Goal: Task Accomplishment & Management: Manage account settings

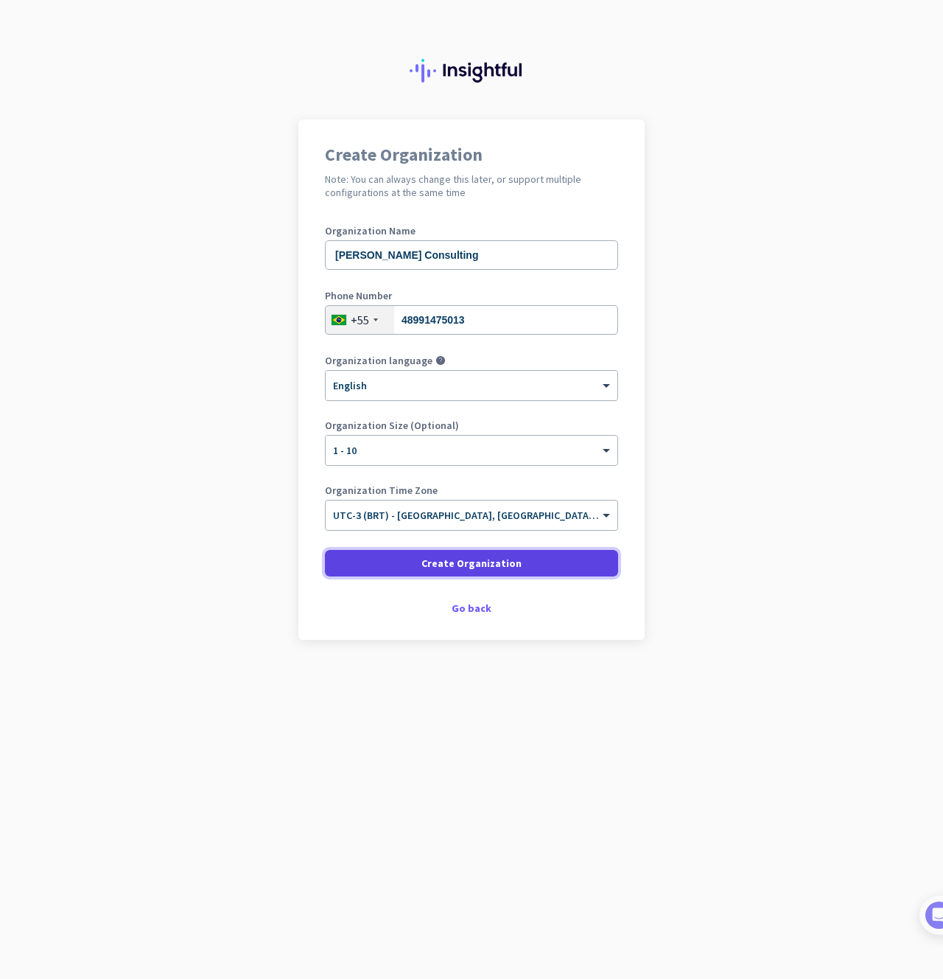
click at [447, 562] on span "Create Organization" at bounding box center [472, 563] width 100 height 15
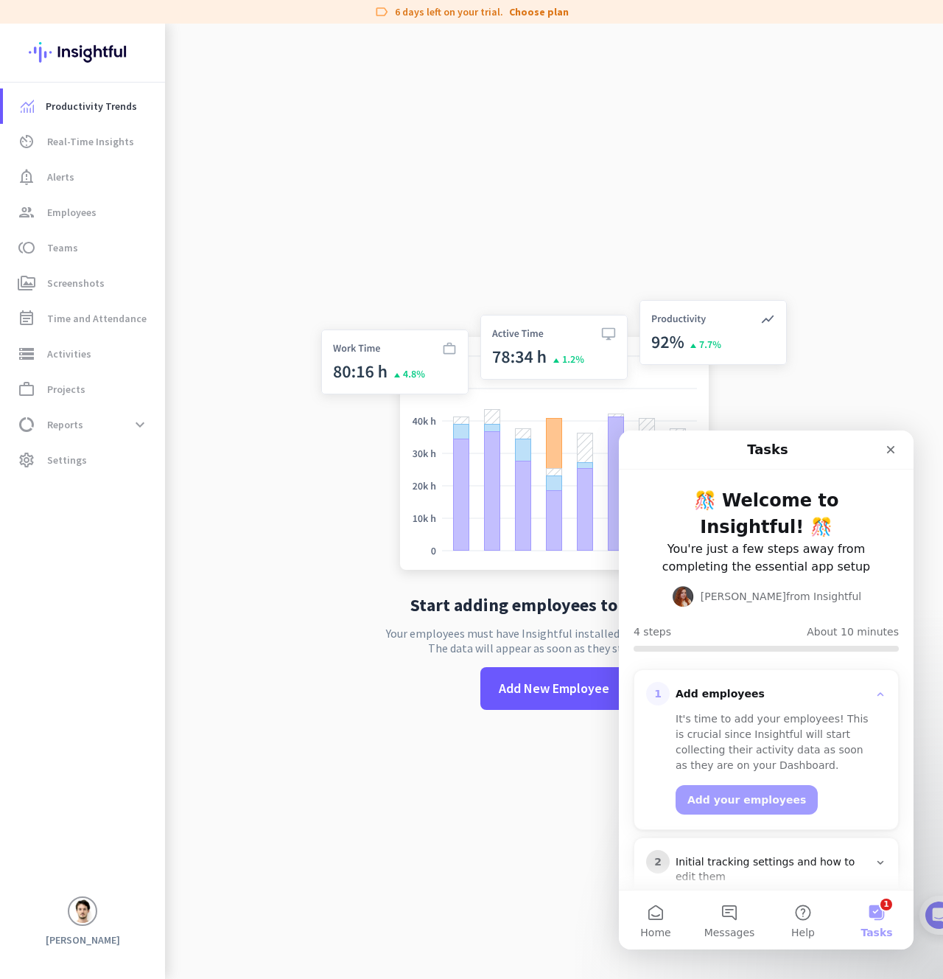
click at [367, 524] on img at bounding box center [554, 437] width 488 height 293
click at [528, 677] on span at bounding box center [554, 688] width 147 height 35
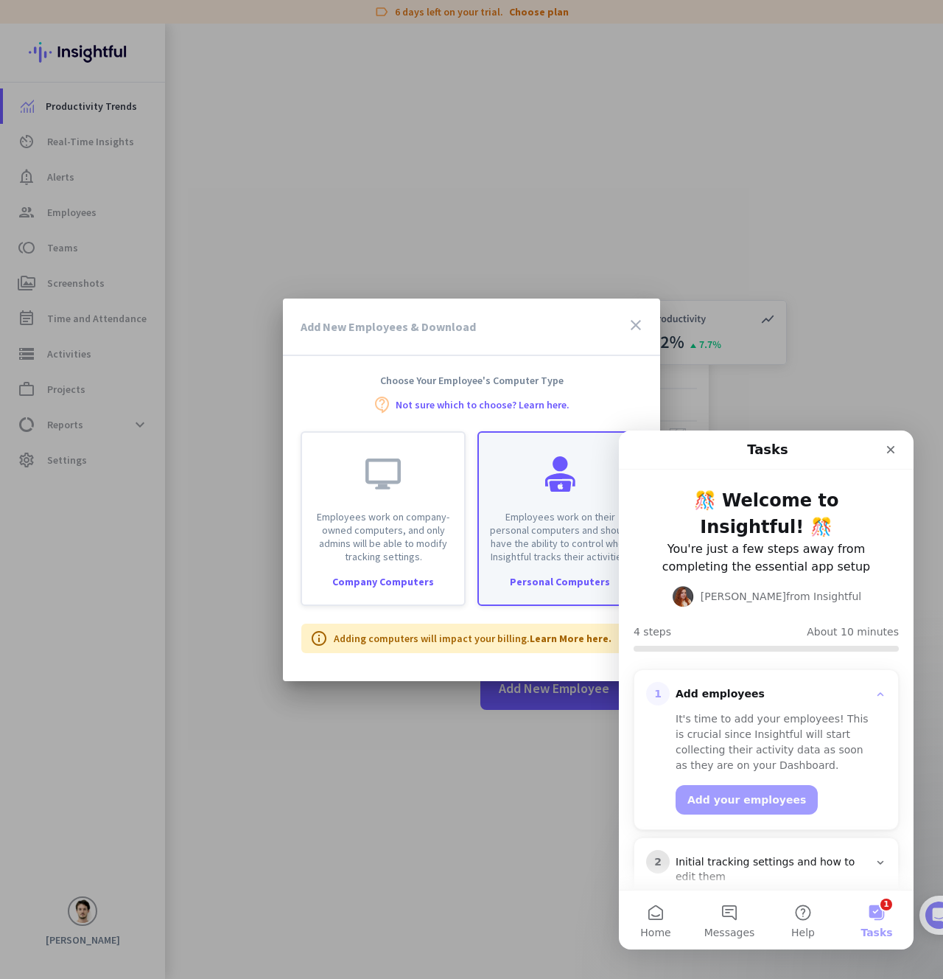
click at [522, 512] on p "Employees work on their personal computers and should have the ability to contr…" at bounding box center [560, 536] width 144 height 53
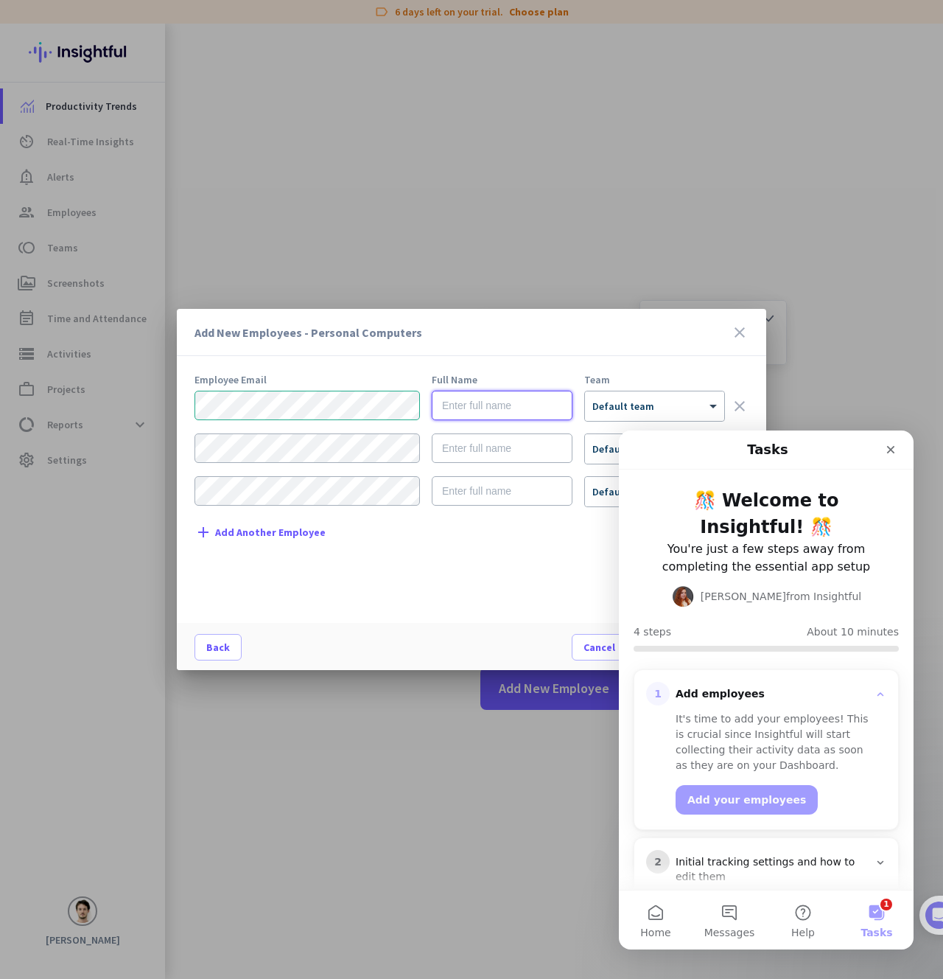
click at [496, 401] on input "text" at bounding box center [502, 405] width 141 height 29
type input "[PERSON_NAME]"
click at [889, 449] on icon "Close" at bounding box center [891, 450] width 12 height 12
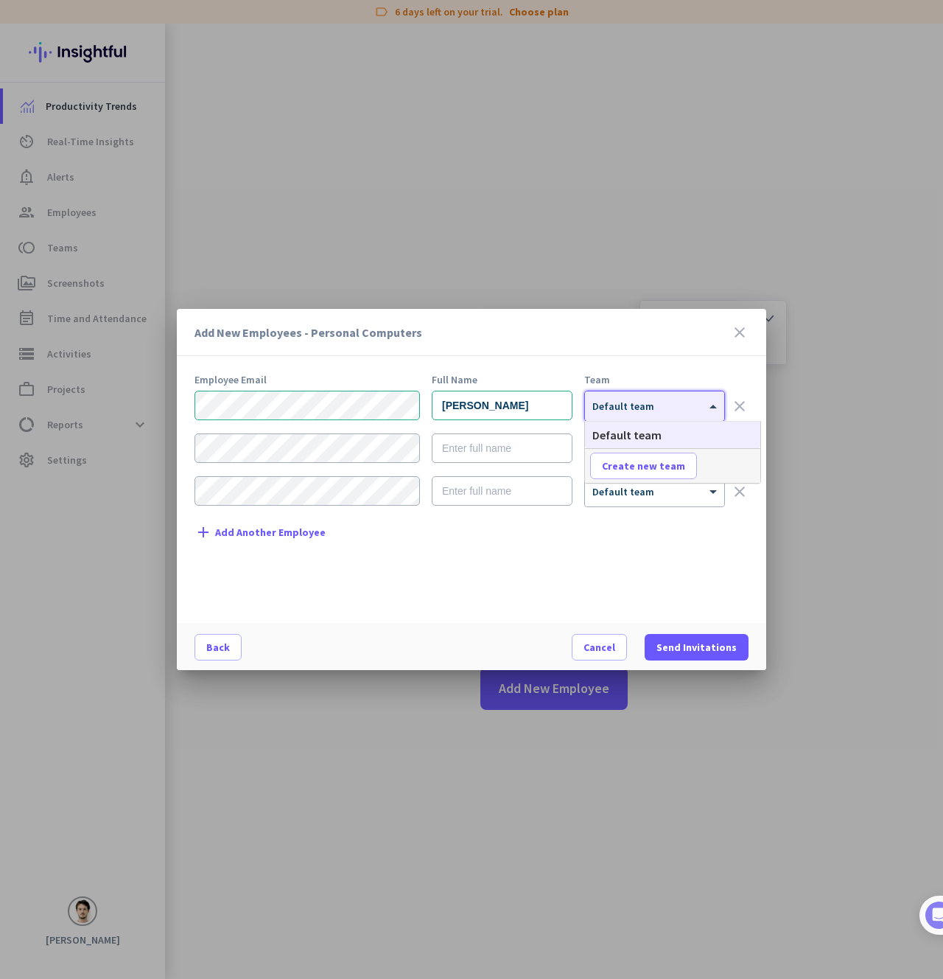
click at [719, 409] on span at bounding box center [715, 406] width 18 height 13
click at [606, 349] on div "Add New Employees - Personal Computers close" at bounding box center [472, 332] width 590 height 47
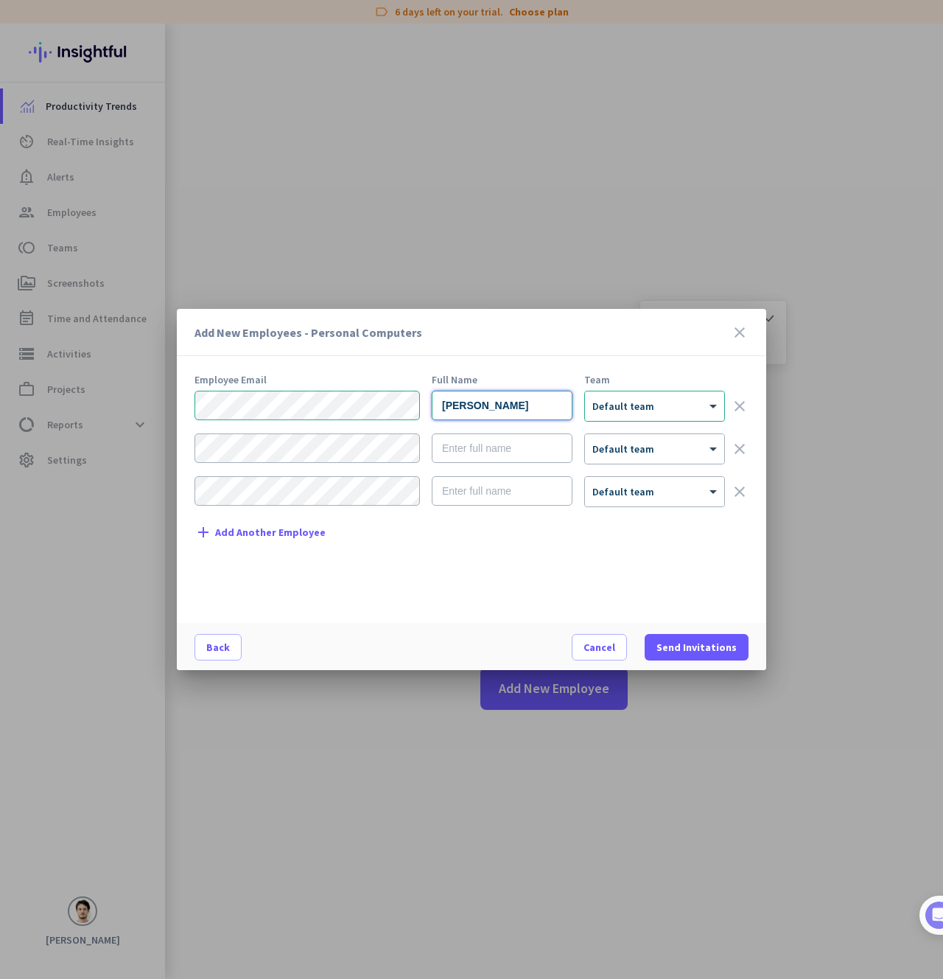
click at [505, 411] on input "[PERSON_NAME]" at bounding box center [502, 405] width 141 height 29
click at [619, 405] on div at bounding box center [654, 401] width 139 height 13
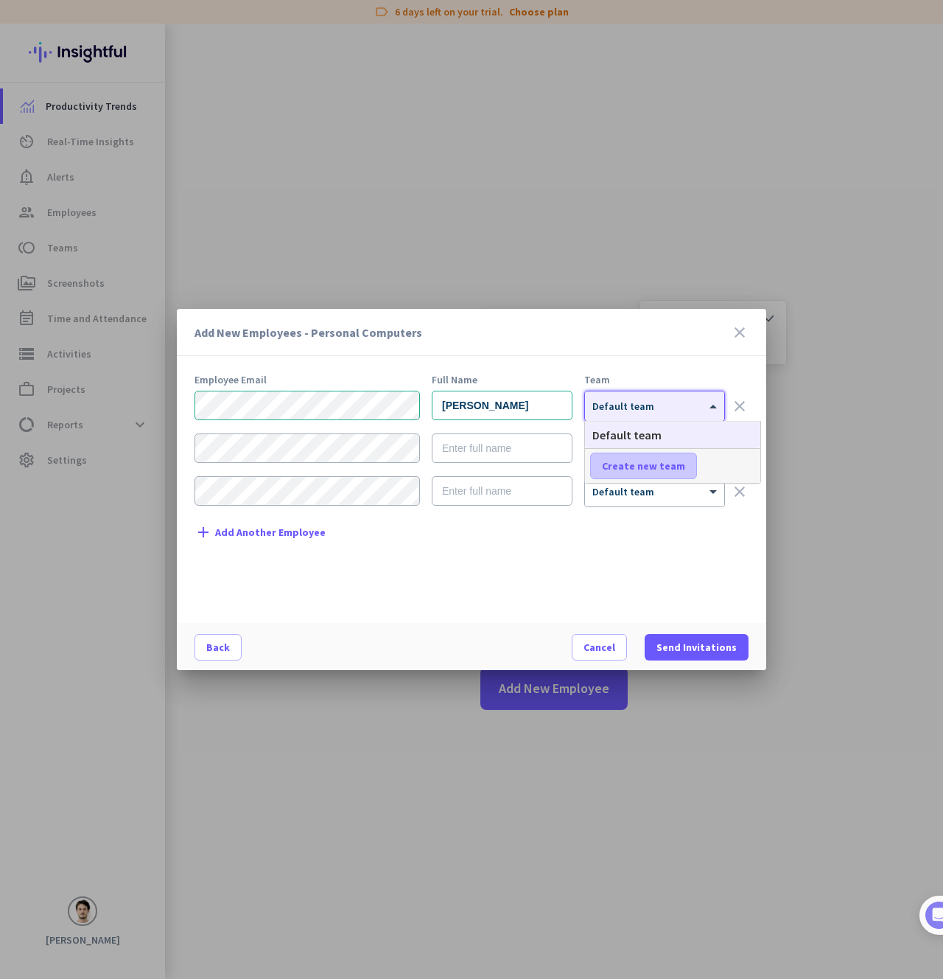
click at [617, 465] on span "Create new team" at bounding box center [643, 465] width 83 height 15
click at [617, 465] on input "text" at bounding box center [644, 466] width 109 height 27
type input "Design"
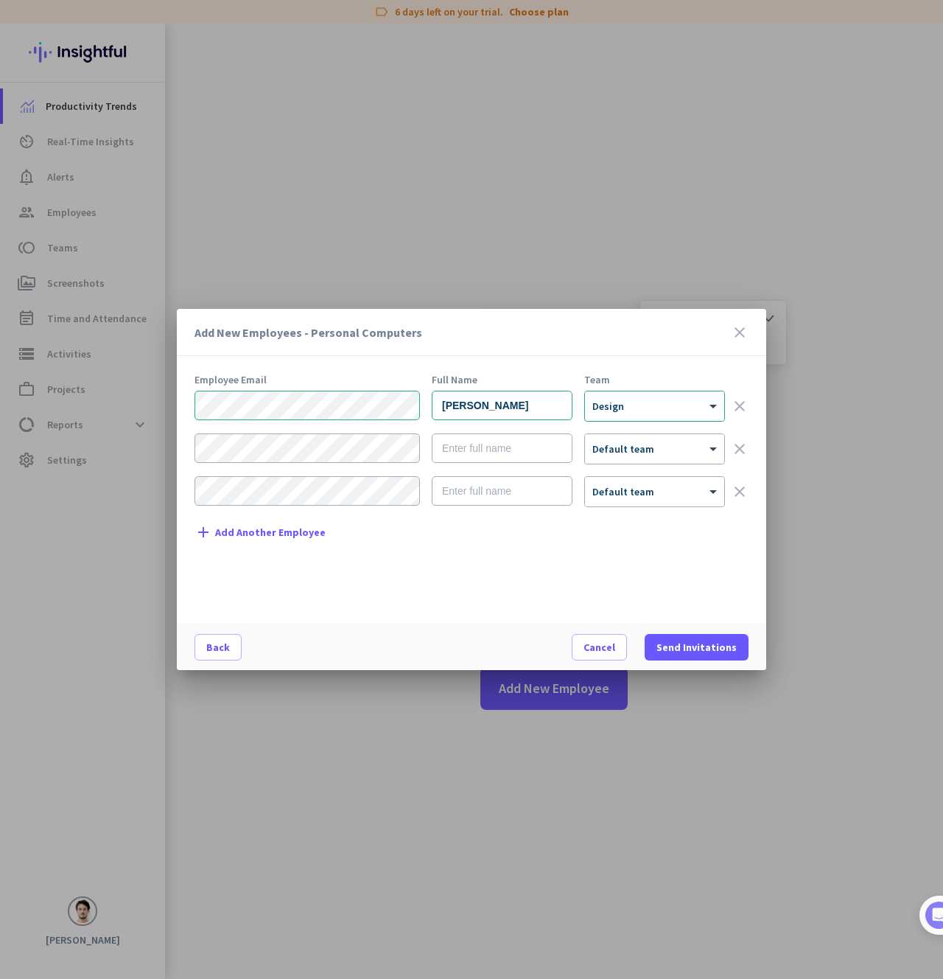
click at [487, 352] on div "Add New Employees - Personal Computers close" at bounding box center [472, 332] width 590 height 47
click at [329, 352] on div "Add New Employees - Personal Computers close" at bounding box center [472, 332] width 590 height 47
click at [497, 450] on input "text" at bounding box center [502, 447] width 141 height 29
type input "[PERSON_NAME]"
click at [614, 444] on div at bounding box center [654, 444] width 139 height 13
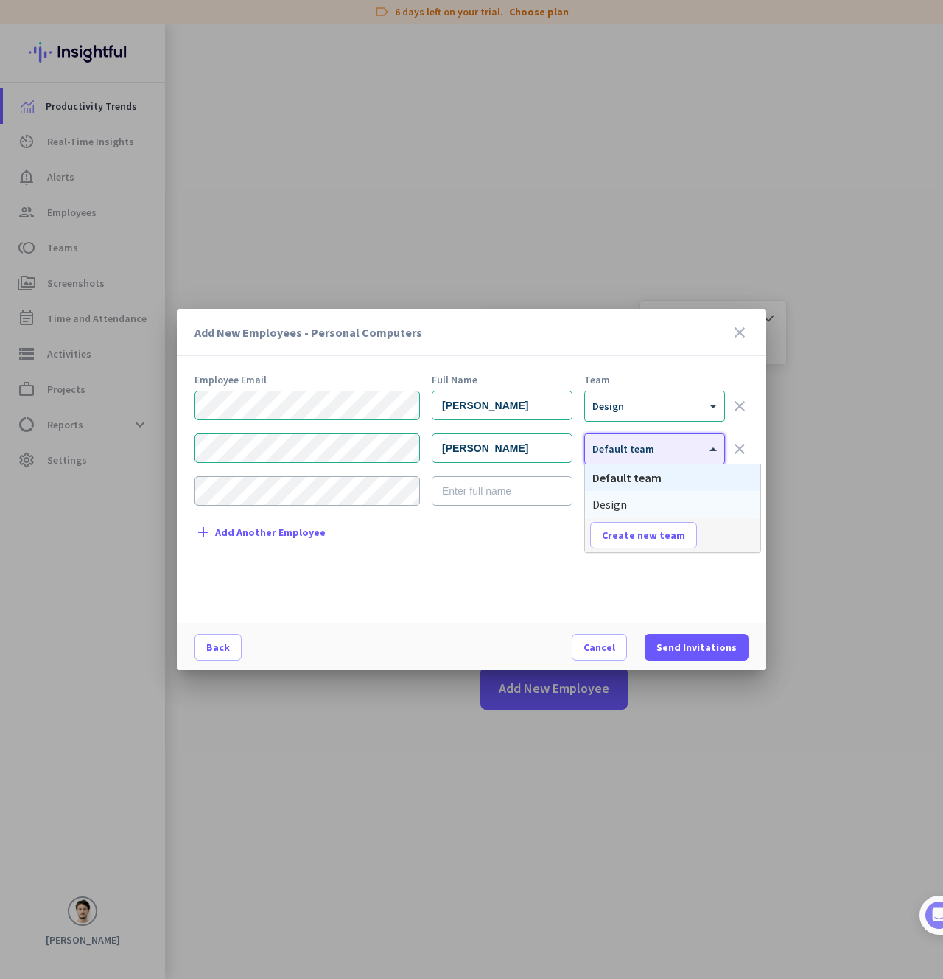
click at [621, 506] on span "Design" at bounding box center [610, 504] width 35 height 15
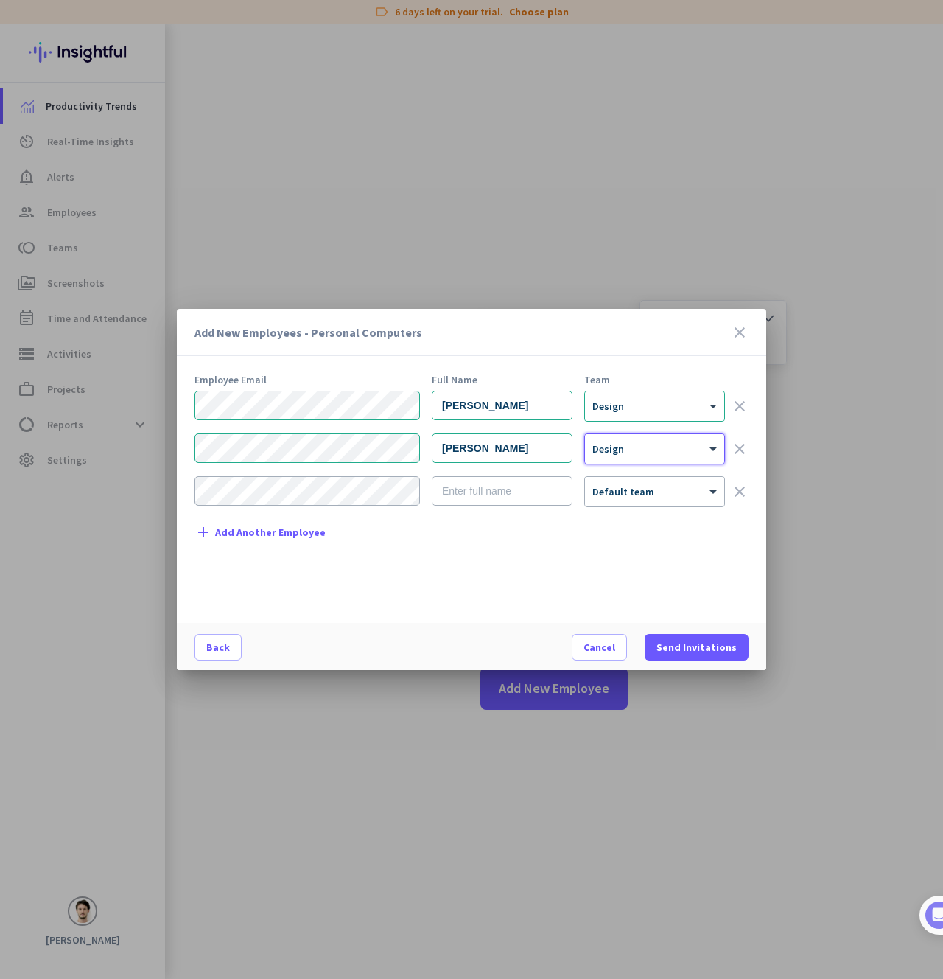
click at [507, 557] on div "Employee Email Full Name Team [PERSON_NAME] × Design clear [PERSON_NAME] × Desi…" at bounding box center [478, 491] width 566 height 234
click at [689, 652] on span "Send Invitations" at bounding box center [697, 647] width 80 height 15
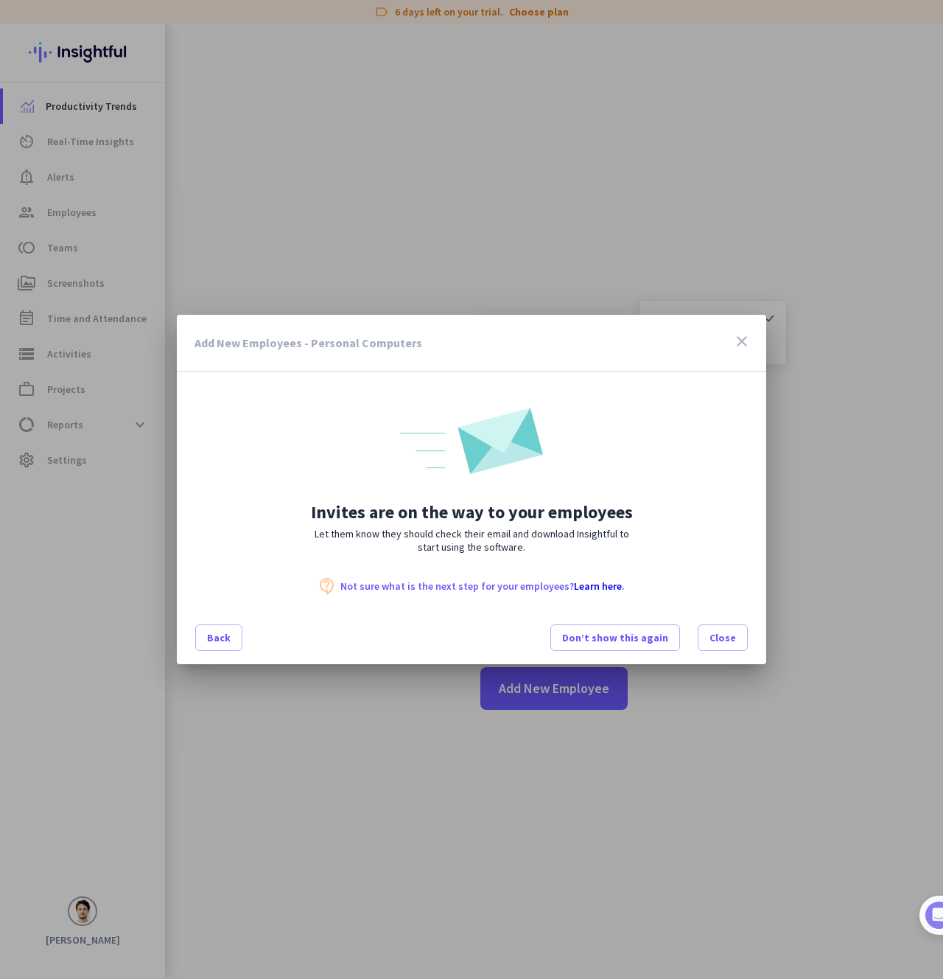
click at [403, 516] on h2 "Invites are on the way to your employees" at bounding box center [472, 512] width 590 height 18
copy h2 "Invites are on the way to your employees"
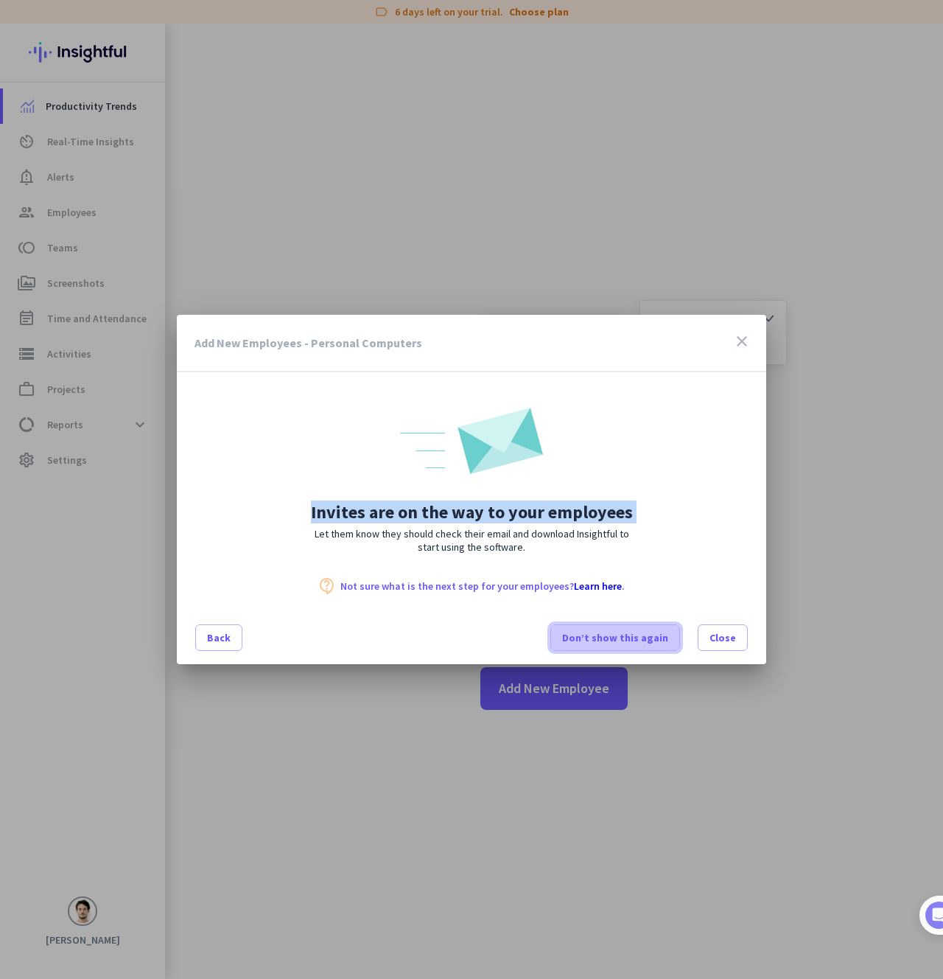
click at [642, 641] on span "Don’t show this again" at bounding box center [615, 637] width 106 height 15
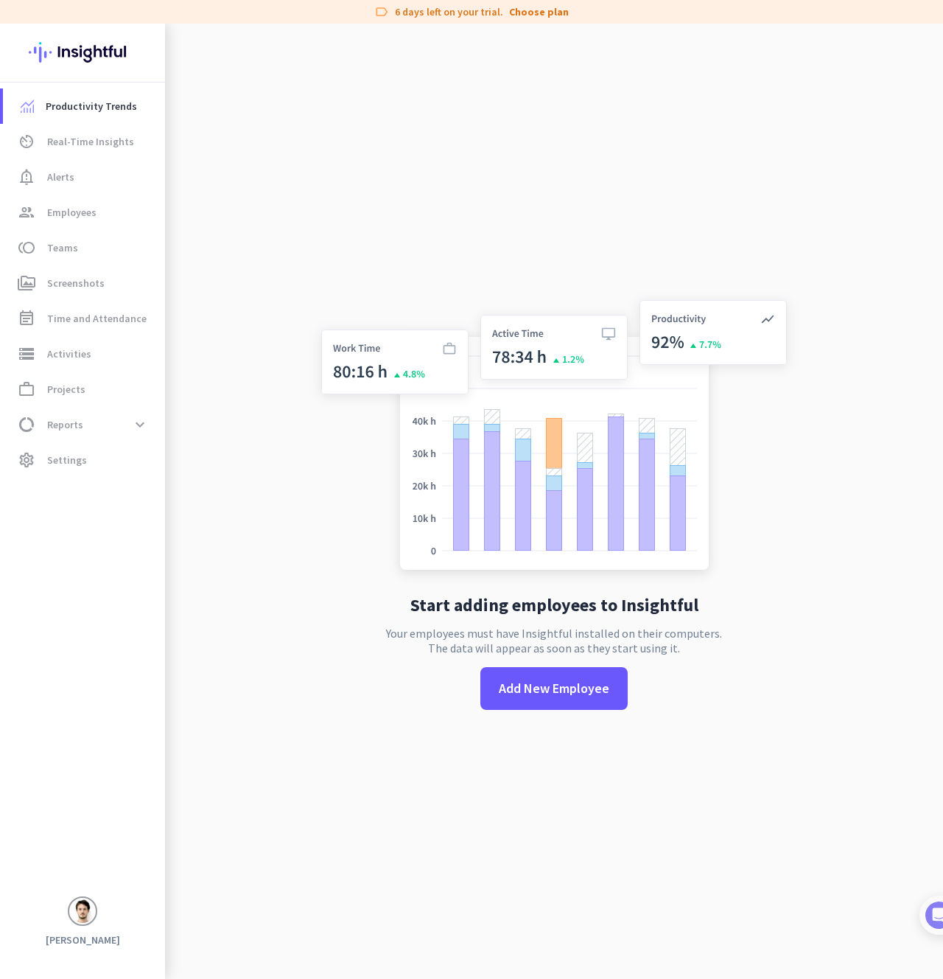
click at [258, 438] on app-no-employees "Start adding employees to Insightful Your employees must have Insightful instal…" at bounding box center [554, 512] width 778 height 979
click at [537, 12] on link "Choose plan" at bounding box center [539, 11] width 60 height 15
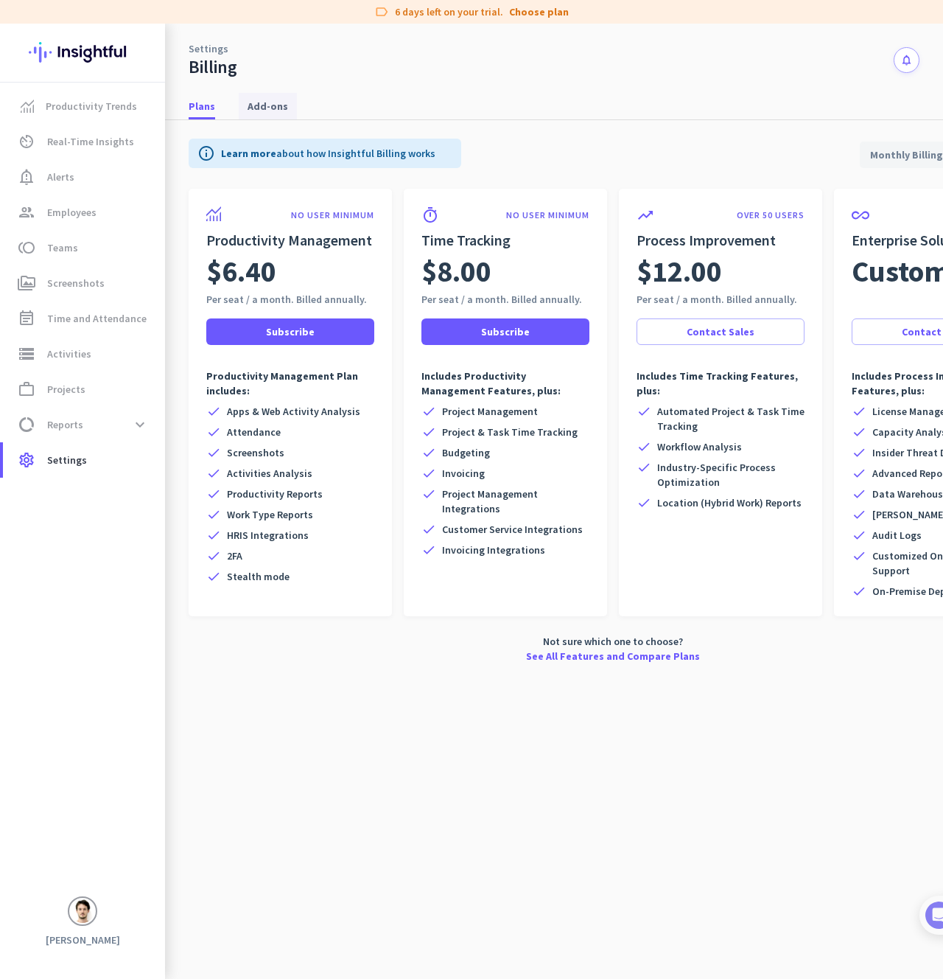
click at [262, 107] on span "Add-ons" at bounding box center [268, 106] width 41 height 15
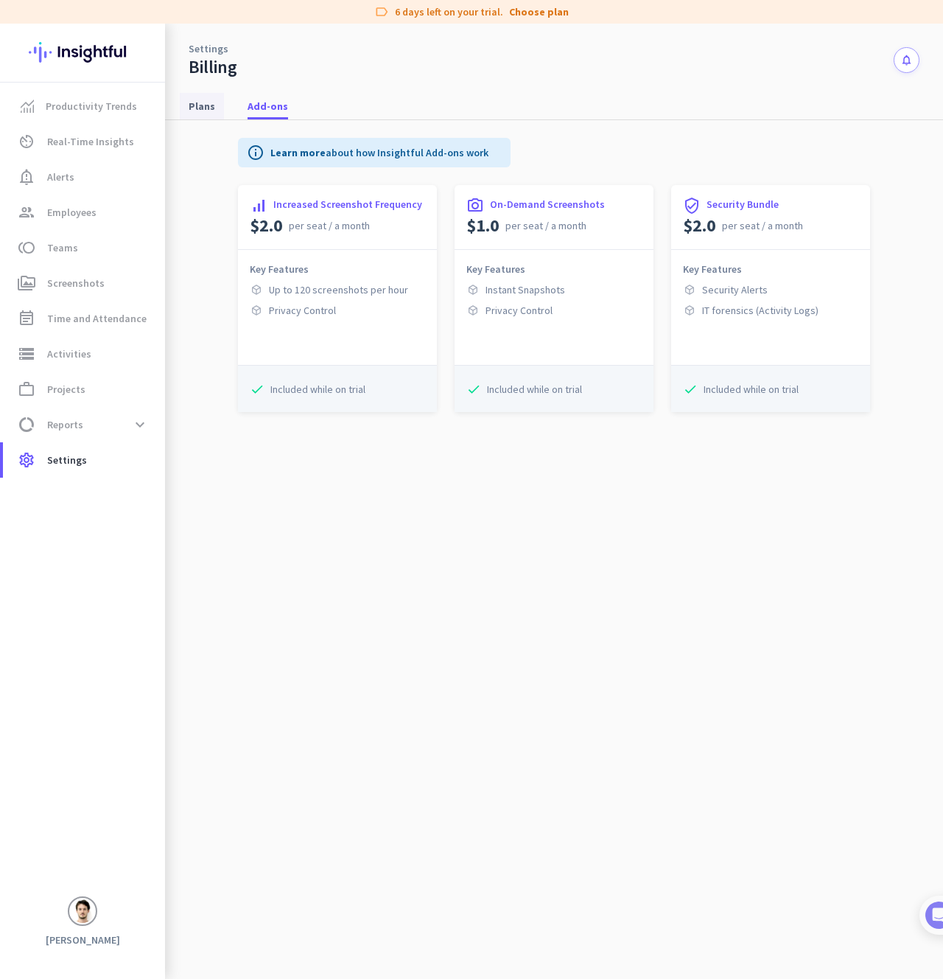
click at [209, 108] on span "Plans" at bounding box center [202, 106] width 27 height 15
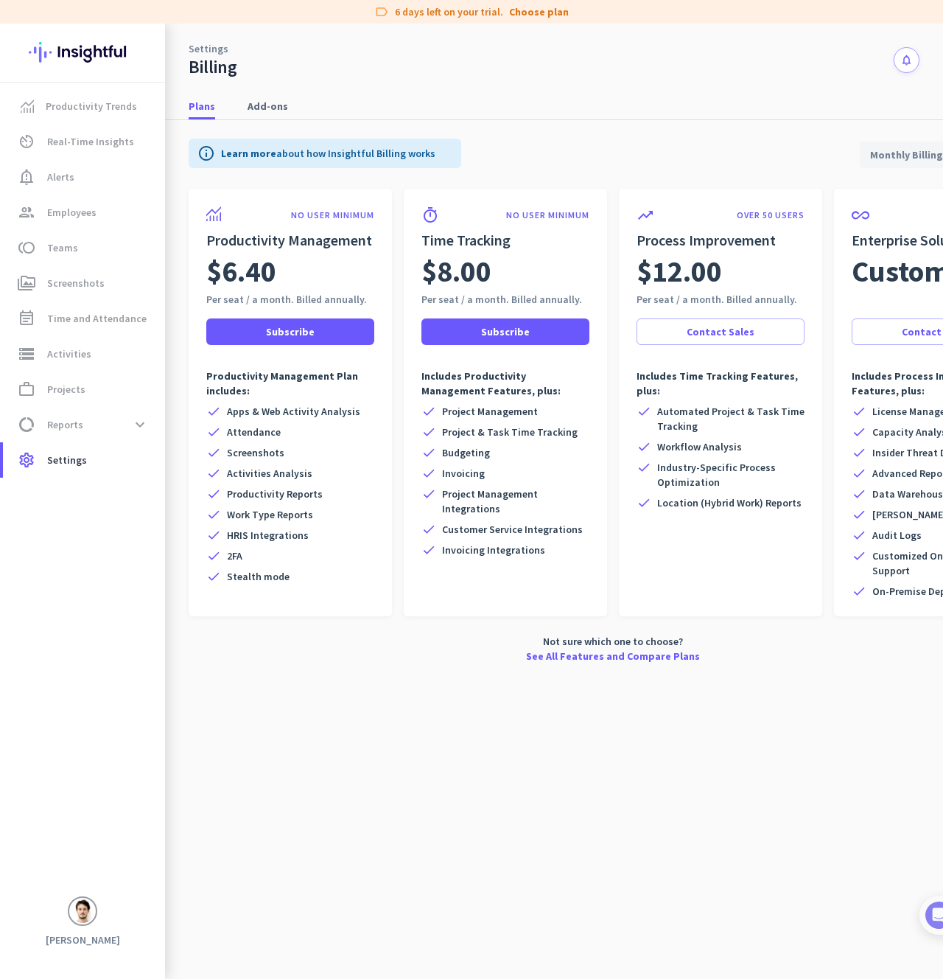
scroll to position [0, 2]
click at [684, 505] on span "Location (Hybrid Work) Reports" at bounding box center [727, 502] width 144 height 15
click at [688, 572] on div "trending_up OVER 50 USERS Process Improvement $12.00 Per seat / a month. Billed…" at bounding box center [718, 402] width 203 height 427
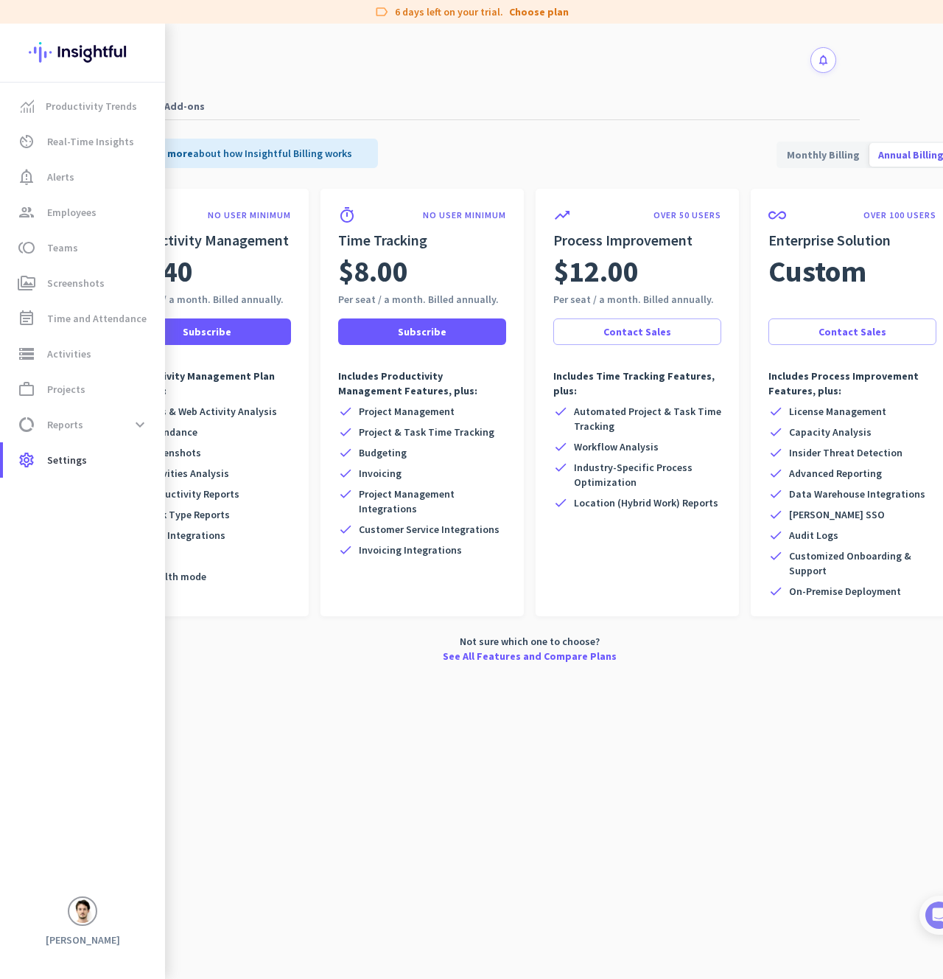
scroll to position [0, 94]
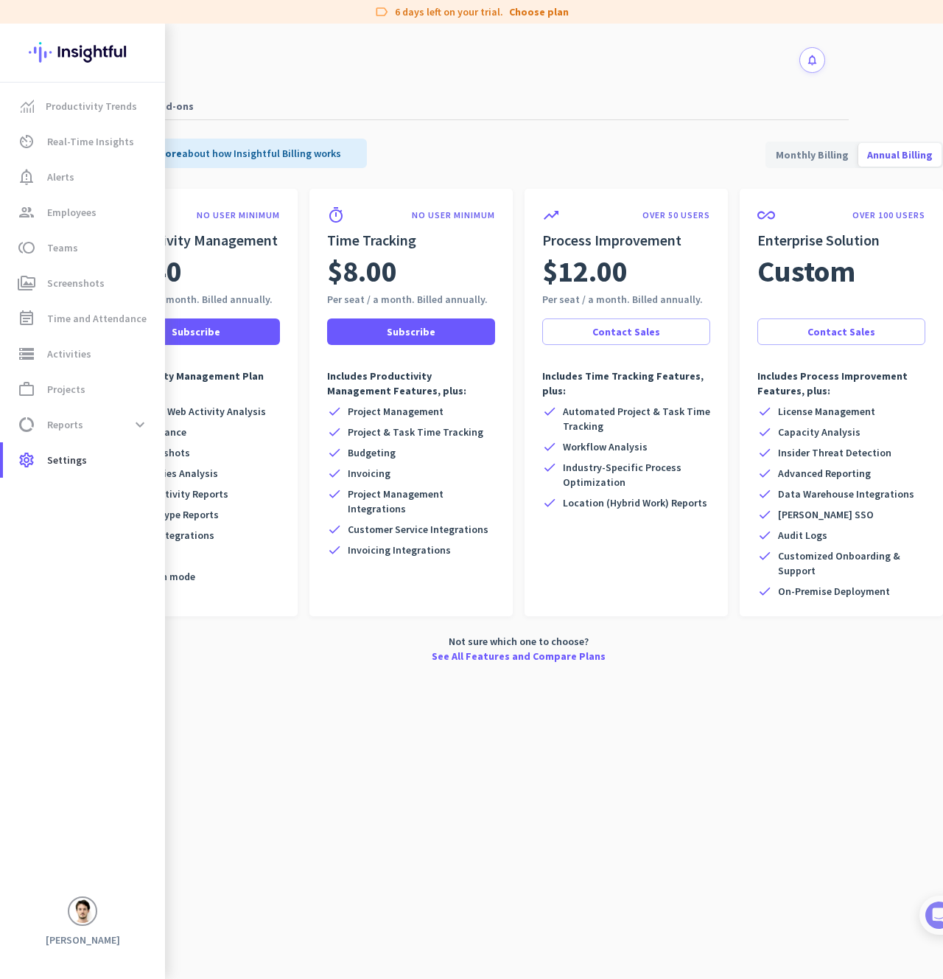
drag, startPoint x: 856, startPoint y: 525, endPoint x: 750, endPoint y: 374, distance: 185.1
click at [750, 374] on div "all_inclusive OVER 100 USERS Enterprise Solution Custom Per seat / a month. Bil…" at bounding box center [841, 402] width 203 height 427
click at [141, 425] on span at bounding box center [140, 424] width 27 height 27
click at [106, 598] on span "Location Insights" at bounding box center [72, 601] width 114 height 35
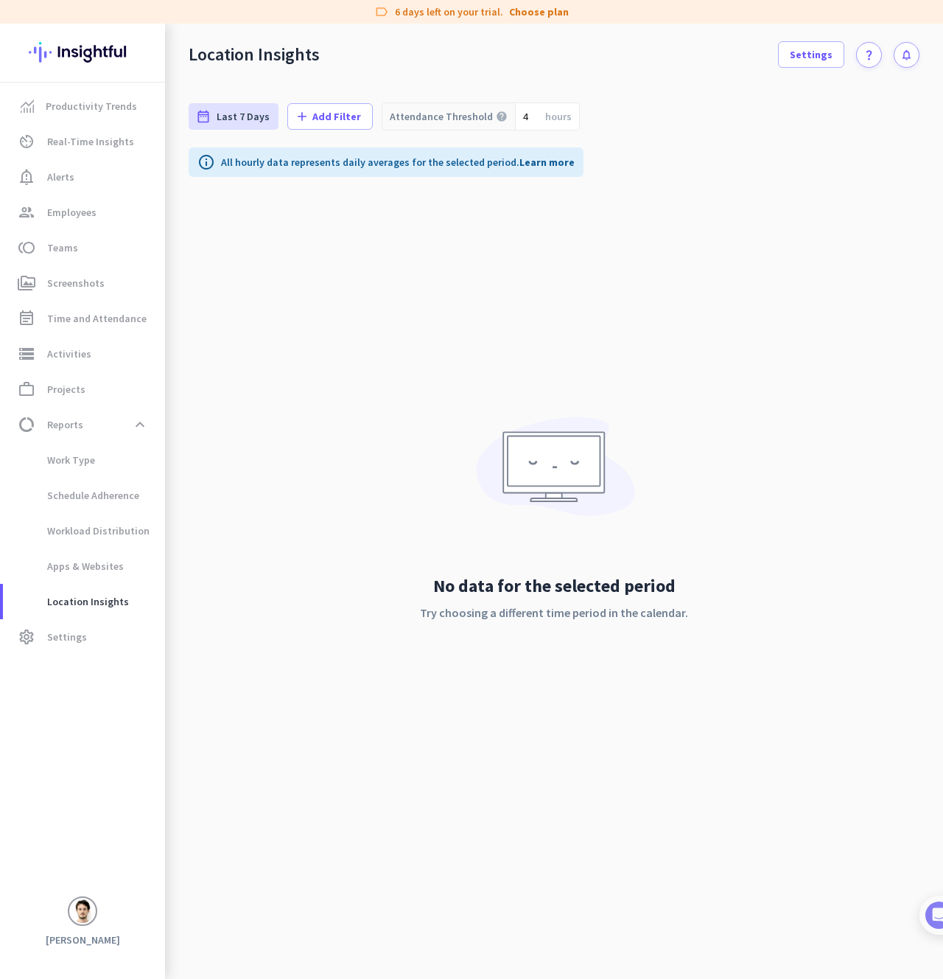
click at [442, 355] on div "date_range Last 7 Days [DATE] - [DATE] add Add Filter Attendance Threshold help…" at bounding box center [554, 531] width 778 height 893
click at [95, 102] on span "Productivity Trends" at bounding box center [91, 106] width 91 height 18
type input "[DATE] - [DATE]"
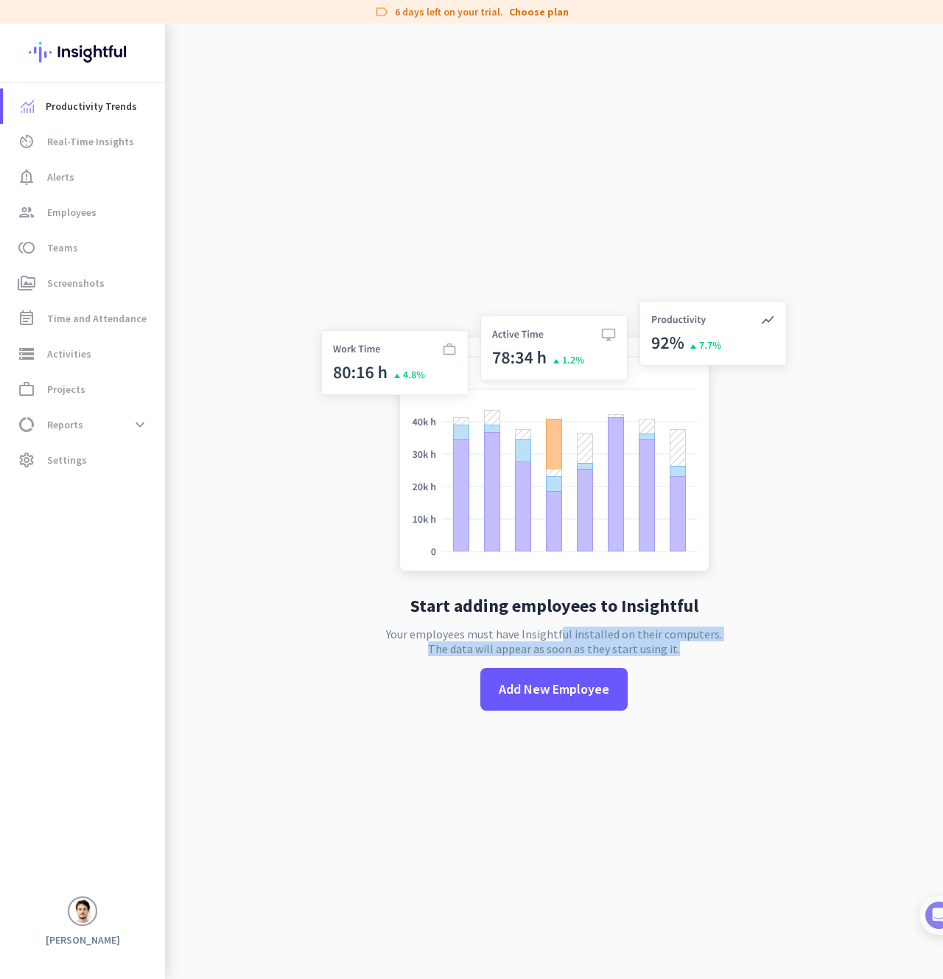
drag, startPoint x: 559, startPoint y: 632, endPoint x: 699, endPoint y: 651, distance: 140.5
click at [699, 651] on p "Your employees must have Insightful installed on their computers. The data will…" at bounding box center [554, 640] width 336 height 29
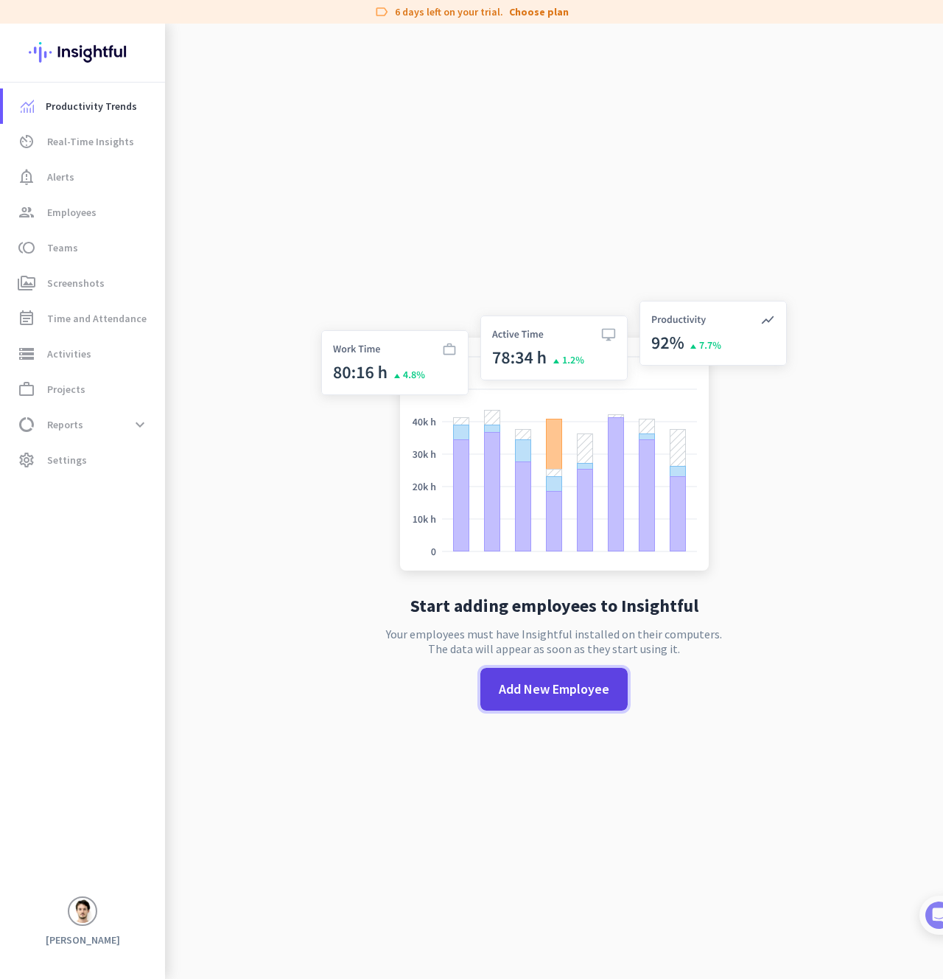
click at [503, 701] on span at bounding box center [554, 688] width 147 height 35
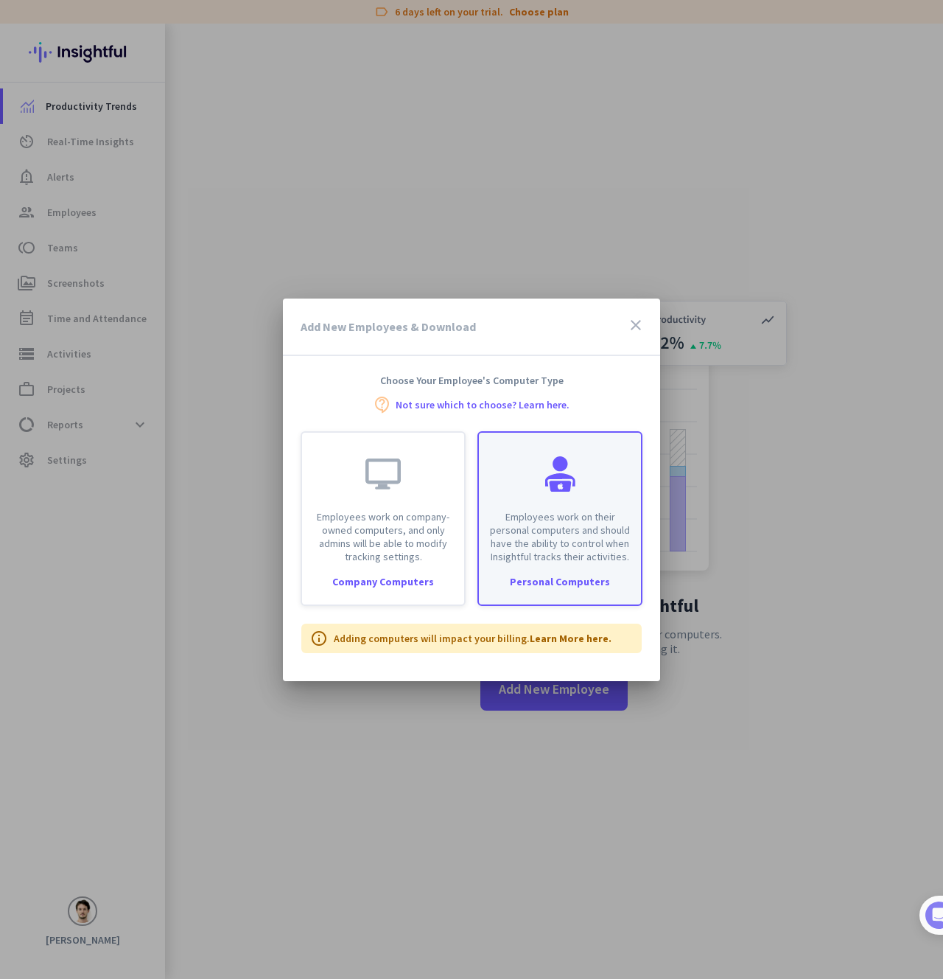
click at [532, 510] on p "Employees work on their personal computers and should have the ability to contr…" at bounding box center [560, 536] width 144 height 53
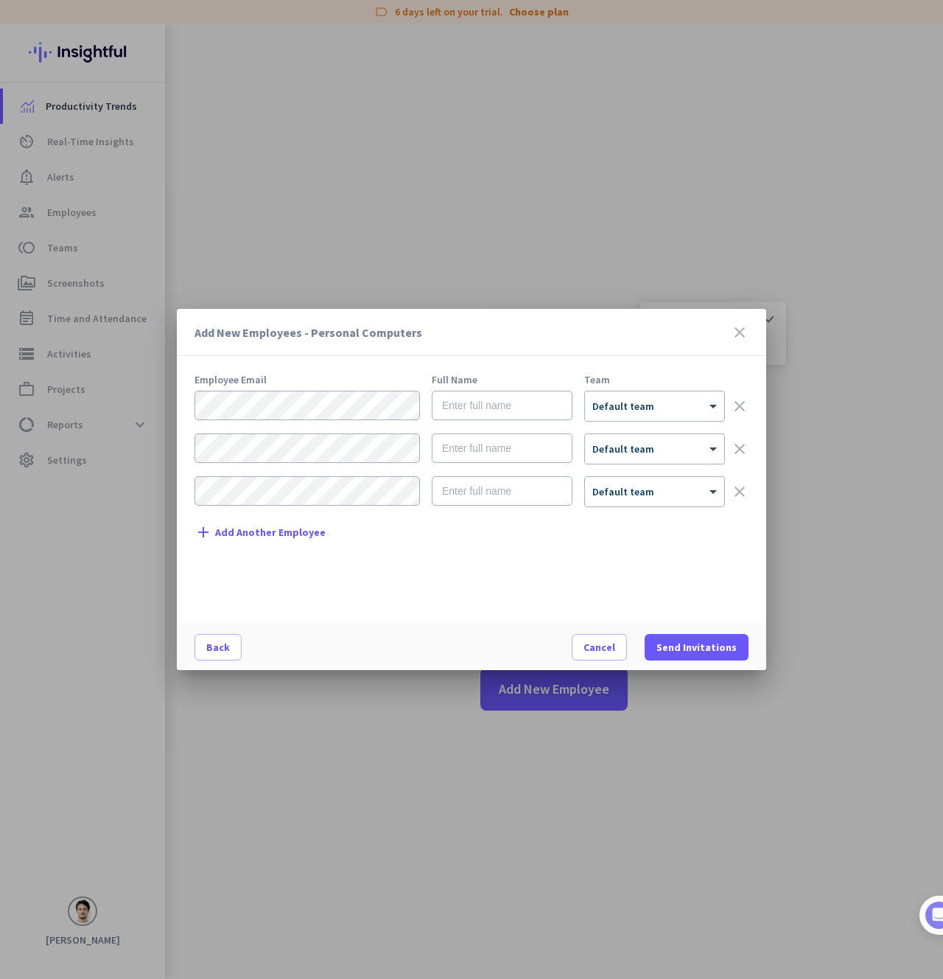
click at [737, 317] on div "Add New Employees - Personal Computers close" at bounding box center [472, 332] width 590 height 47
click at [741, 340] on icon "close" at bounding box center [740, 333] width 18 height 18
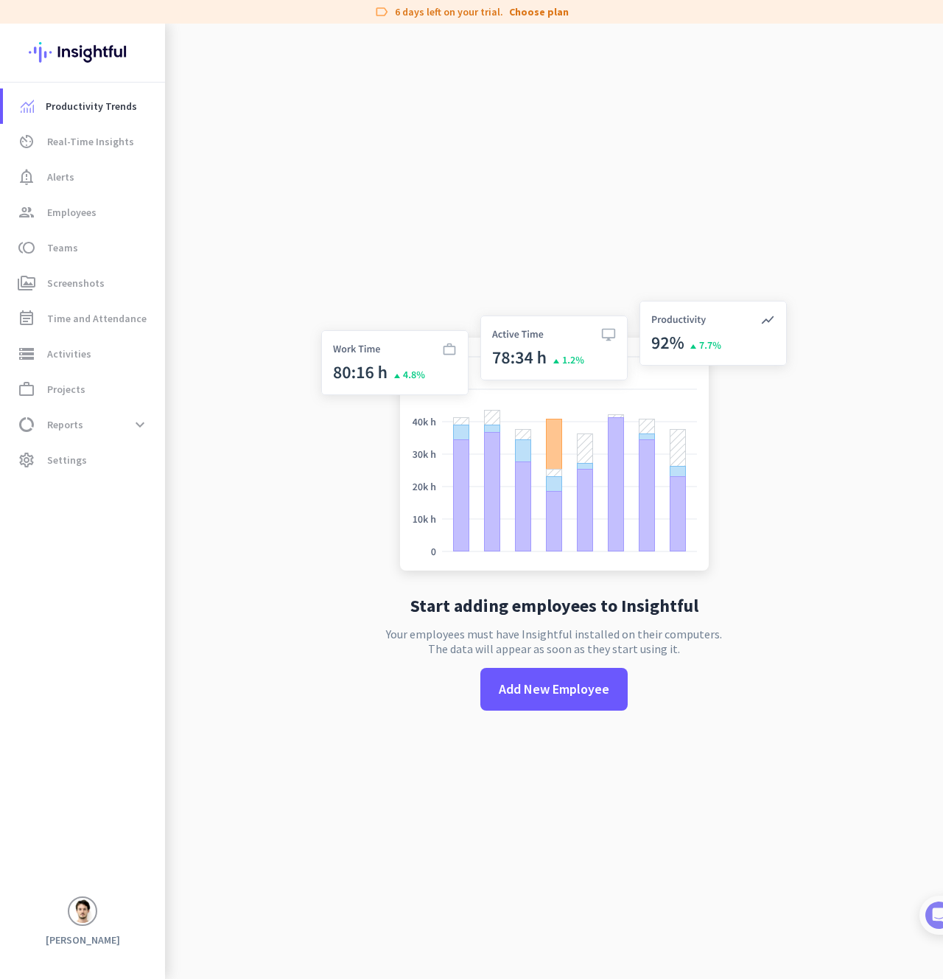
click at [598, 254] on div "Start adding employees to Insightful Your employees must have Insightful instal…" at bounding box center [554, 513] width 488 height 979
click at [85, 213] on span "Employees" at bounding box center [71, 212] width 49 height 18
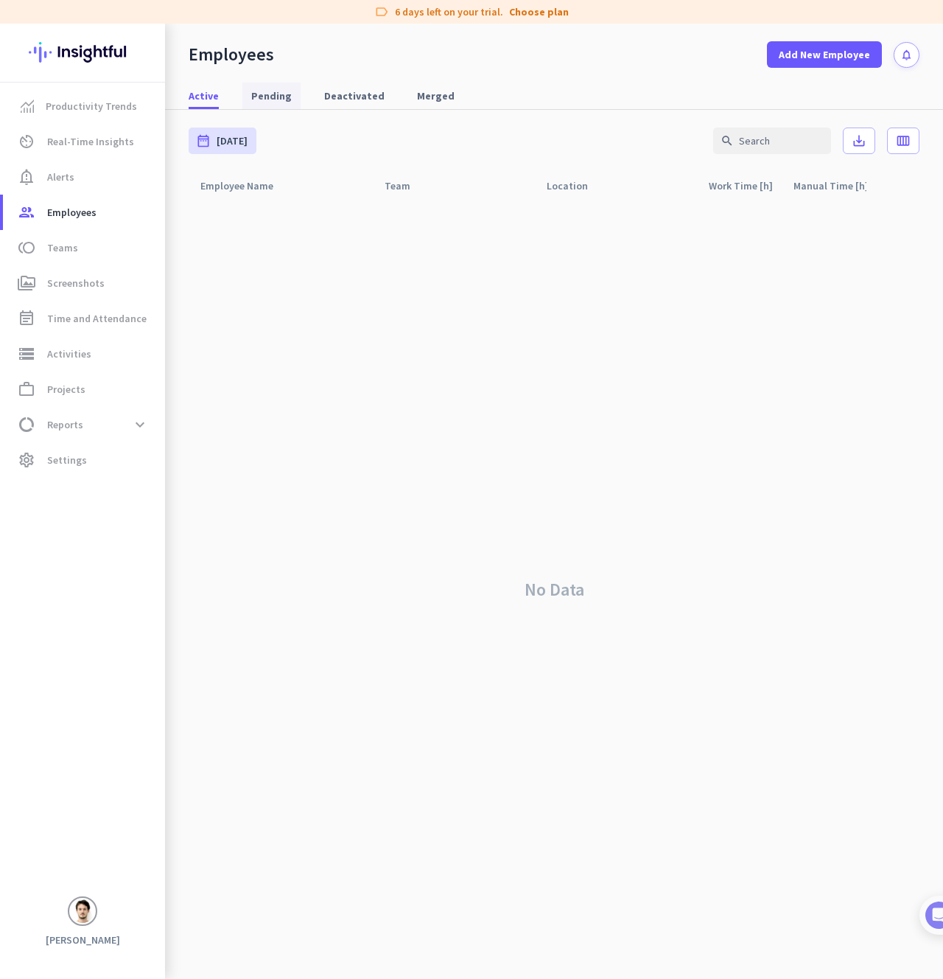
click at [263, 99] on span "Pending" at bounding box center [271, 95] width 41 height 15
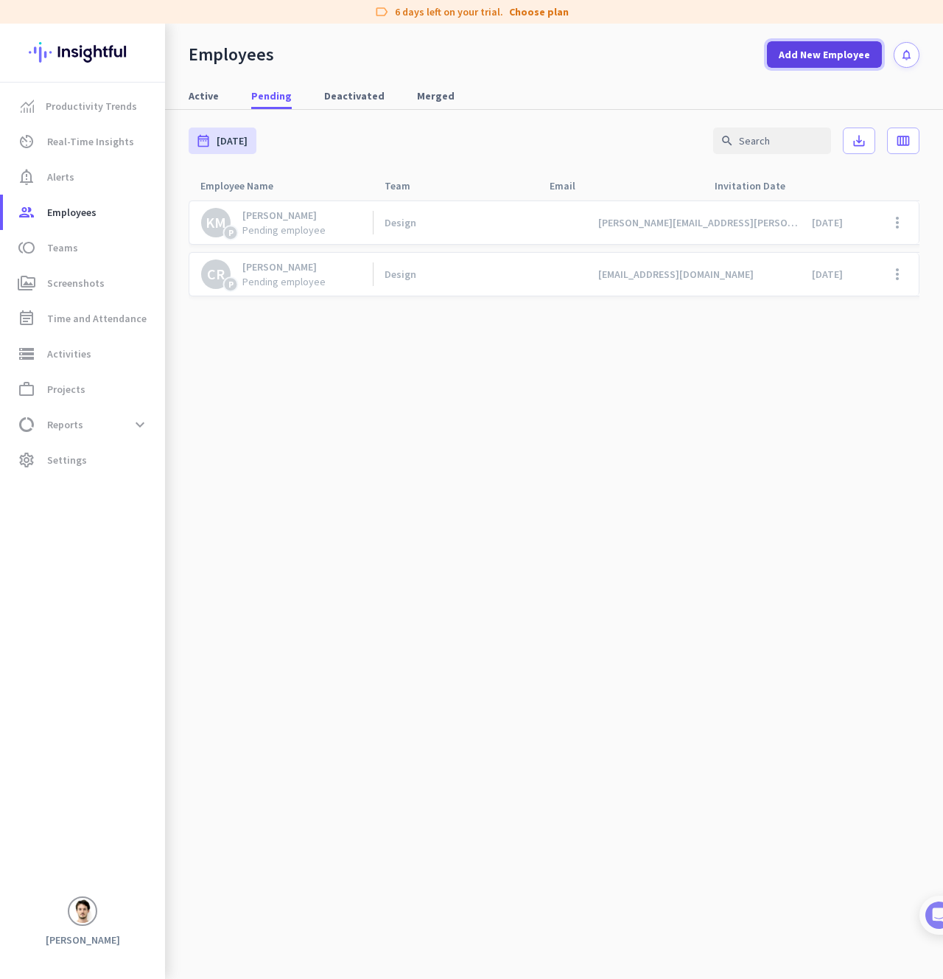
click at [790, 57] on span "Add New Employee" at bounding box center [824, 54] width 91 height 15
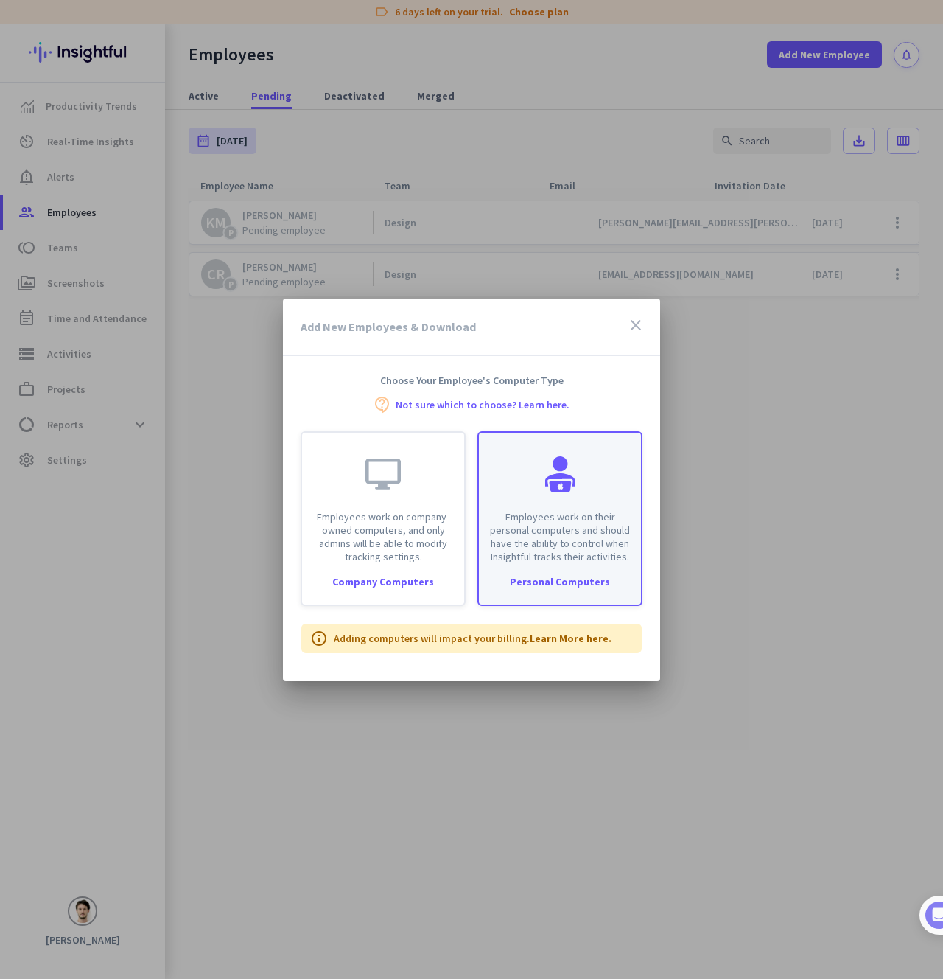
click at [604, 518] on p "Employees work on their personal computers and should have the ability to contr…" at bounding box center [560, 536] width 144 height 53
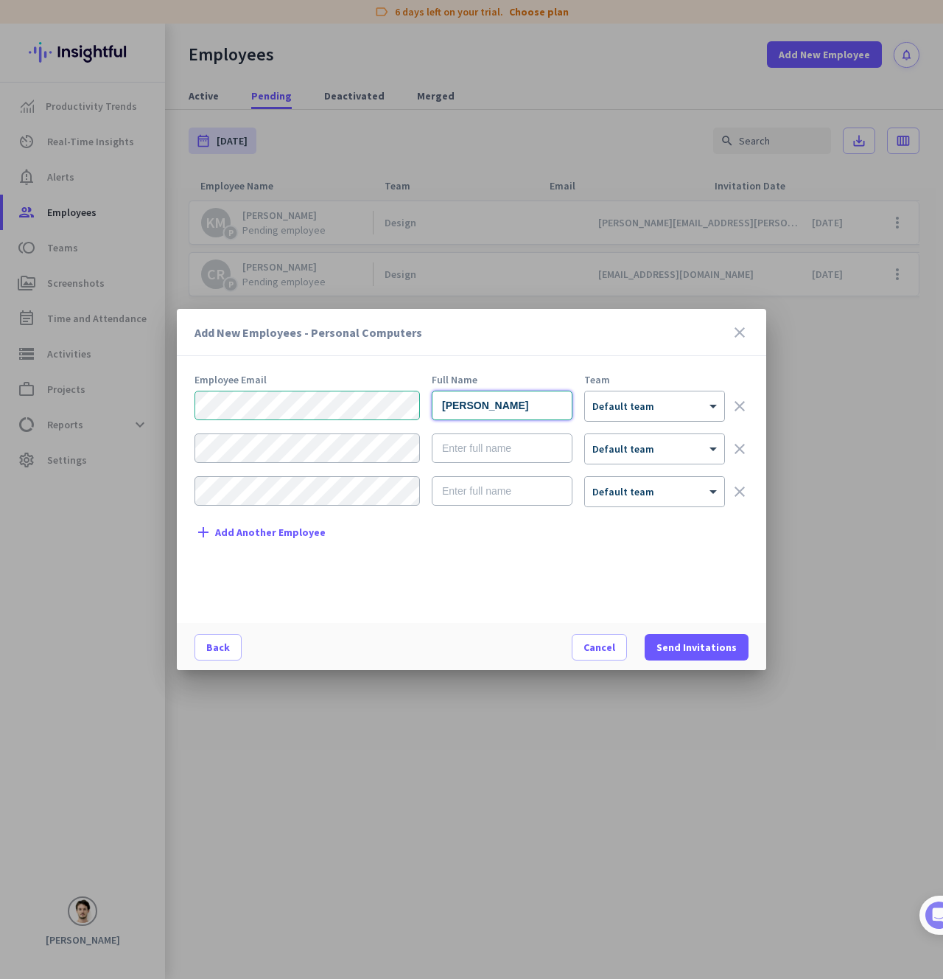
type input "[PERSON_NAME]"
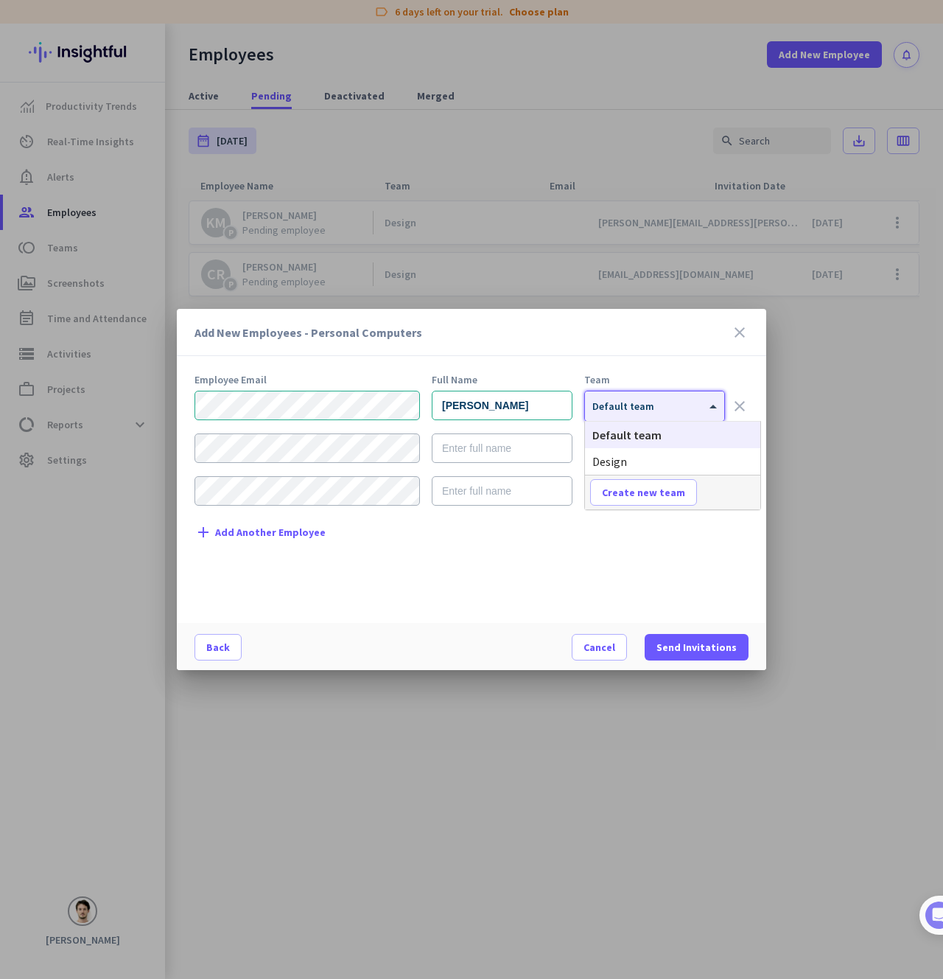
click at [621, 391] on div "× Default team" at bounding box center [654, 405] width 139 height 29
click at [630, 489] on span "Create new team" at bounding box center [643, 492] width 83 height 15
click at [630, 489] on input "text" at bounding box center [644, 492] width 109 height 27
type input "Product"
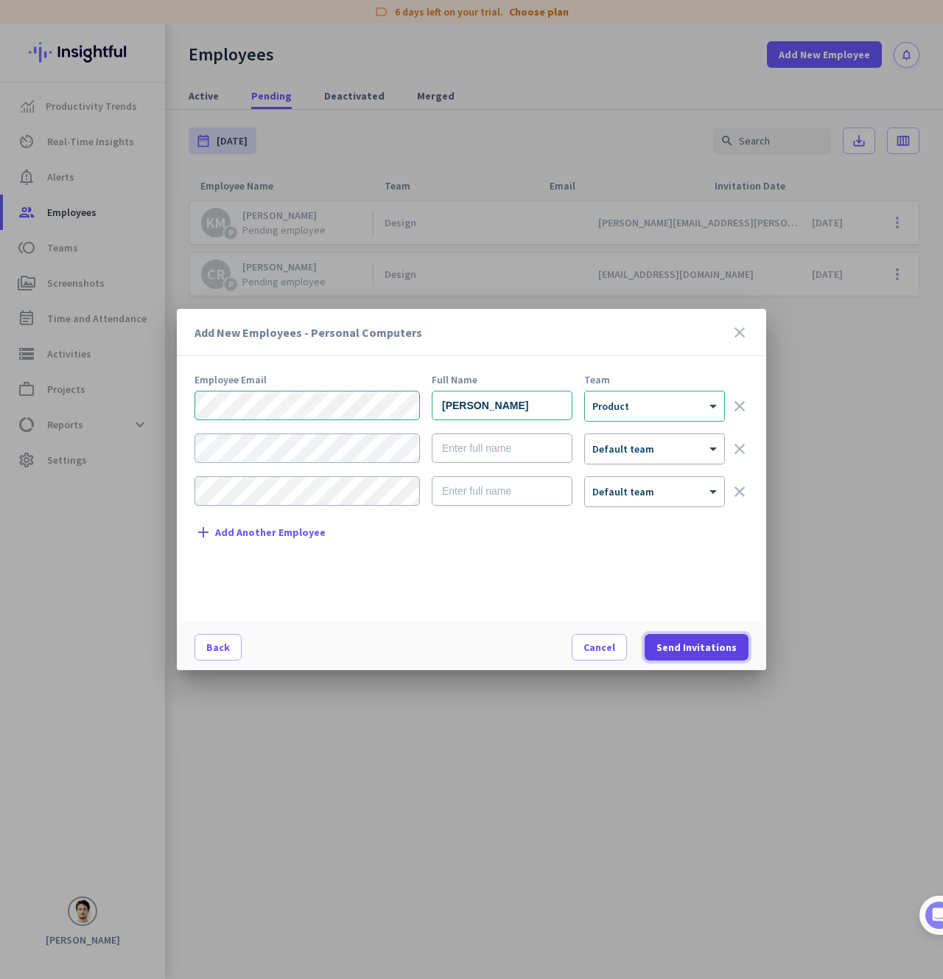
click at [697, 643] on span "Send Invitations" at bounding box center [697, 647] width 80 height 15
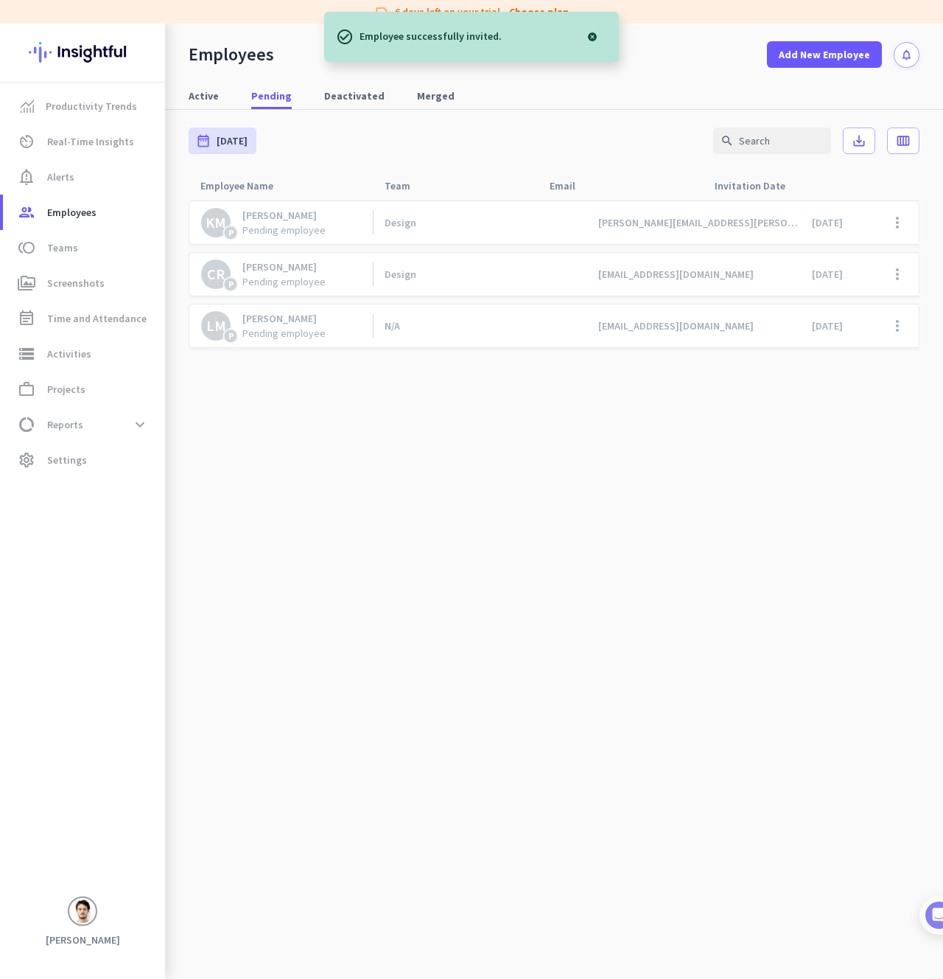
click at [519, 623] on cdk-virtual-scroll-viewport "KM P [PERSON_NAME] Pending employee Design [PERSON_NAME][EMAIL_ADDRESS][PERSON_…" at bounding box center [554, 589] width 731 height 779
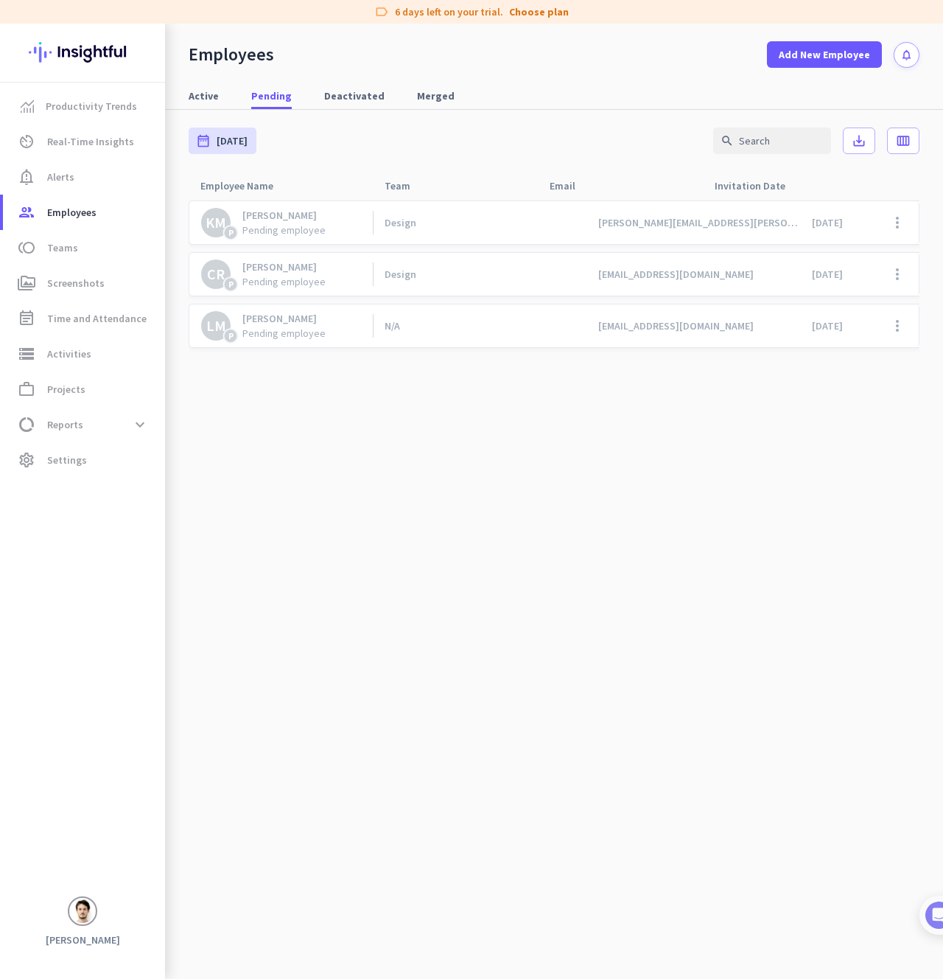
click at [85, 940] on h3 "[PERSON_NAME]" at bounding box center [82, 939] width 165 height 13
click at [85, 921] on img at bounding box center [83, 911] width 24 height 24
click at [146, 832] on span "Organizations" at bounding box center [154, 832] width 71 height 13
click at [146, 811] on span "Personal Settings" at bounding box center [163, 806] width 89 height 13
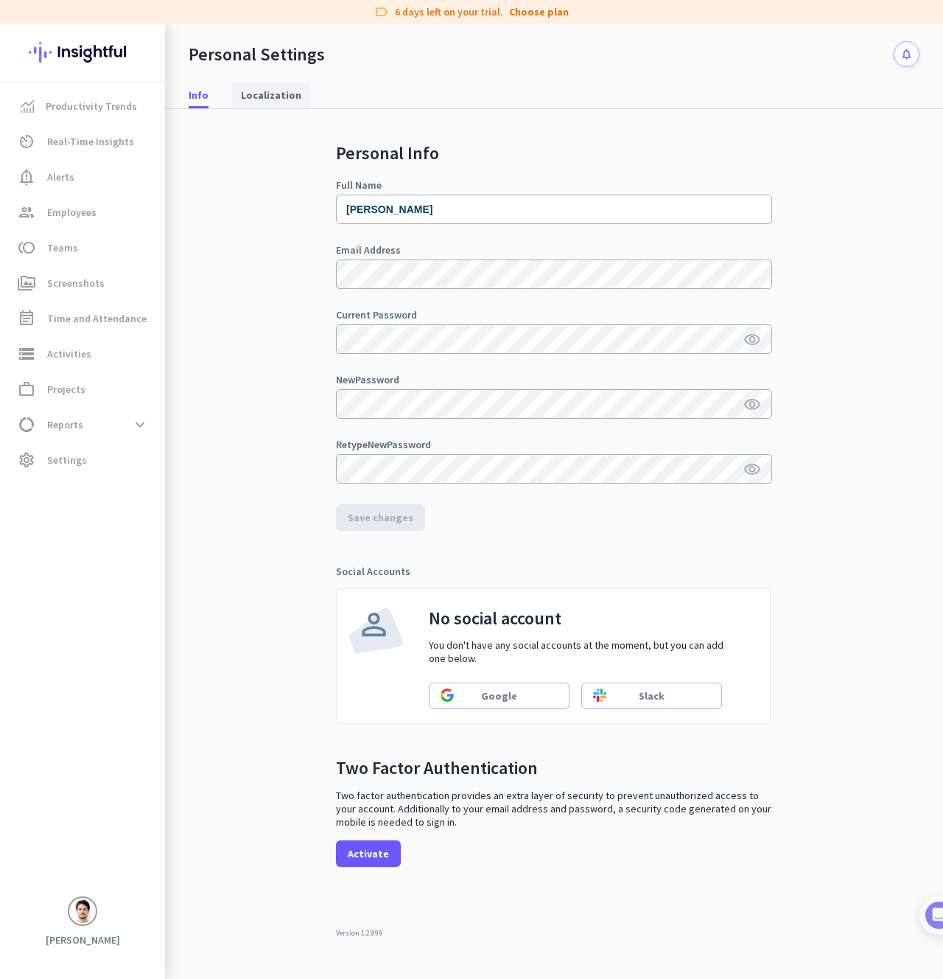
click at [263, 83] on span "Localization" at bounding box center [271, 95] width 60 height 27
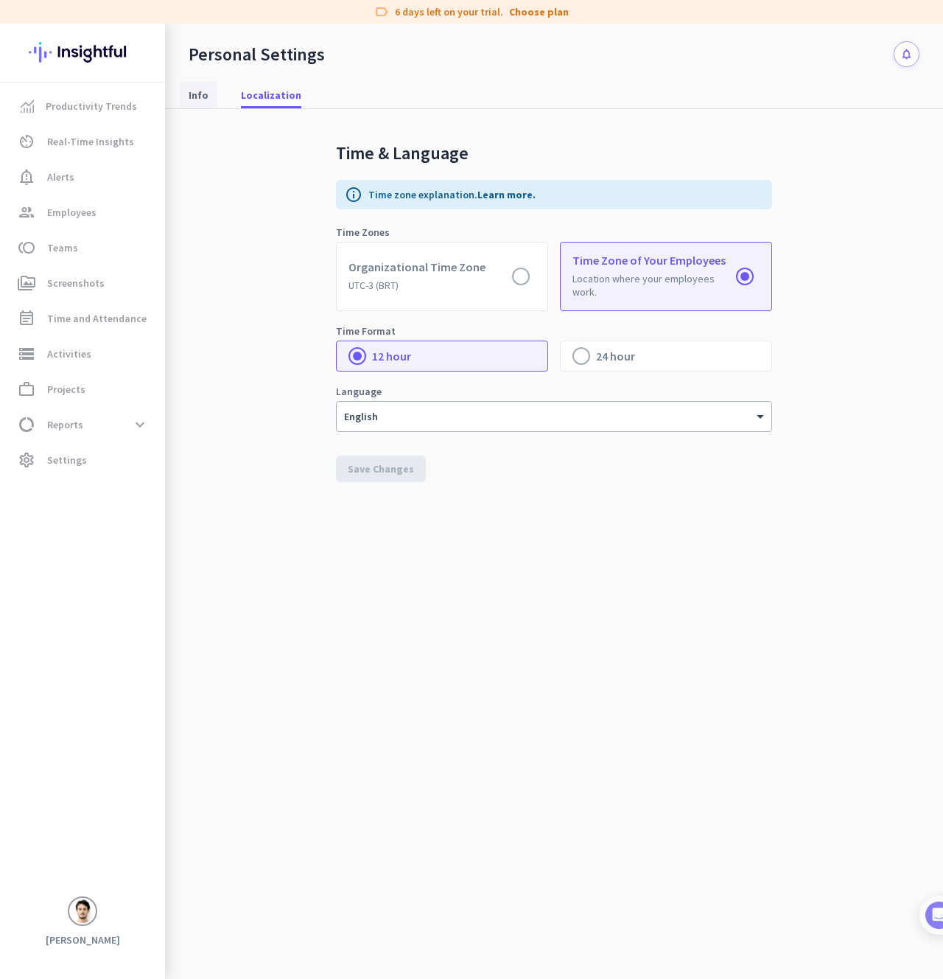
click at [196, 100] on span "Info" at bounding box center [199, 95] width 20 height 15
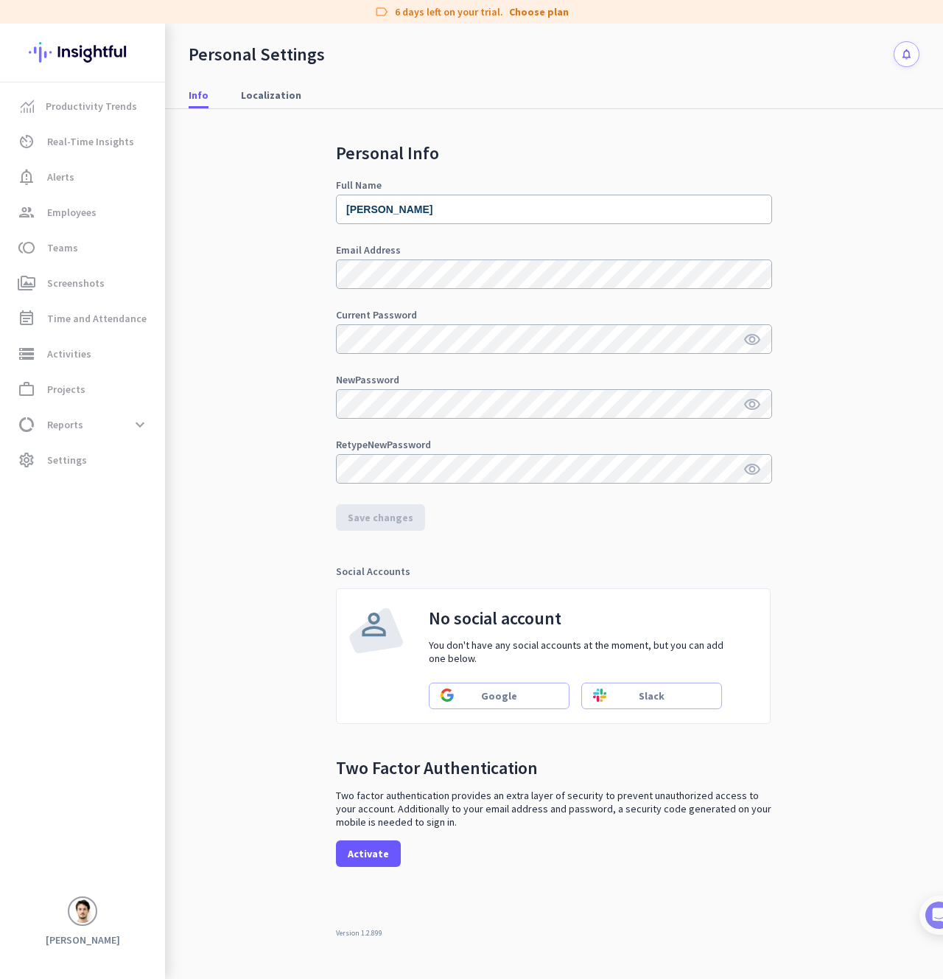
click at [89, 935] on h3 "[PERSON_NAME]" at bounding box center [82, 939] width 165 height 13
click at [88, 938] on h3 "[PERSON_NAME]" at bounding box center [82, 939] width 165 height 13
click at [89, 913] on img at bounding box center [83, 911] width 24 height 24
click at [147, 856] on span "Help" at bounding box center [163, 859] width 89 height 13
click at [133, 418] on span at bounding box center [140, 424] width 27 height 27
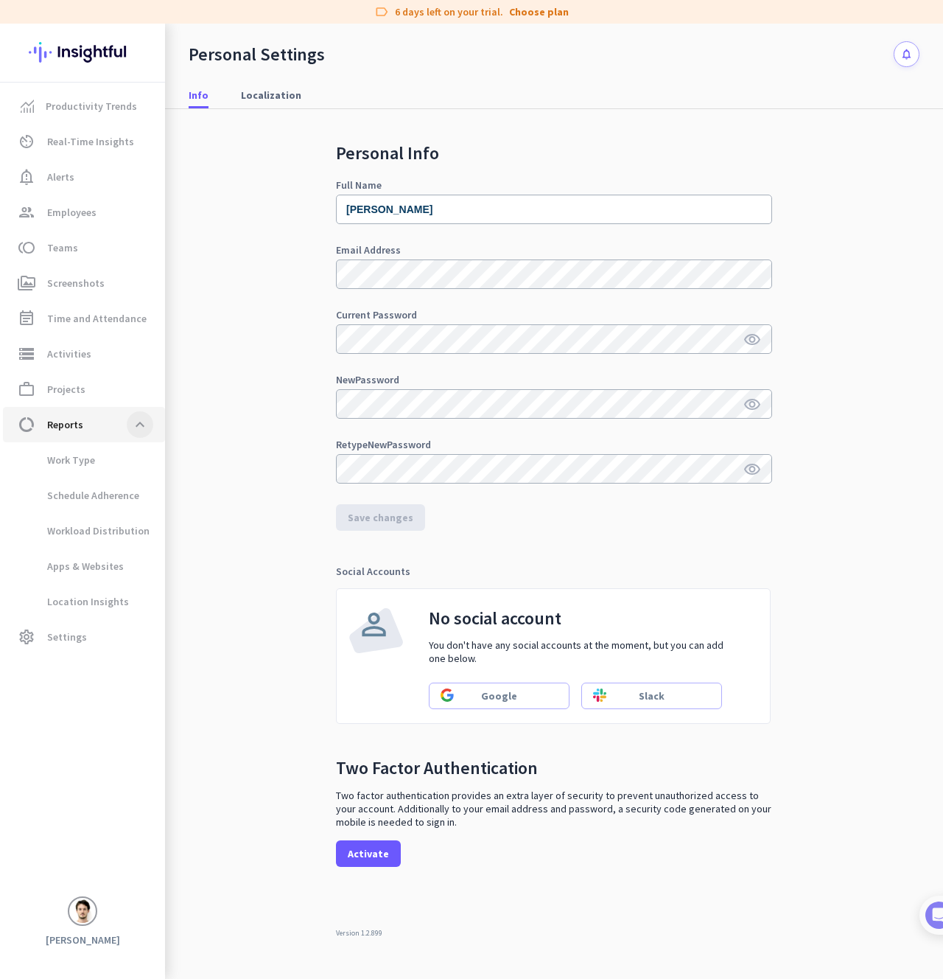
click at [133, 418] on span at bounding box center [140, 424] width 27 height 27
